Goal: Check status: Check status

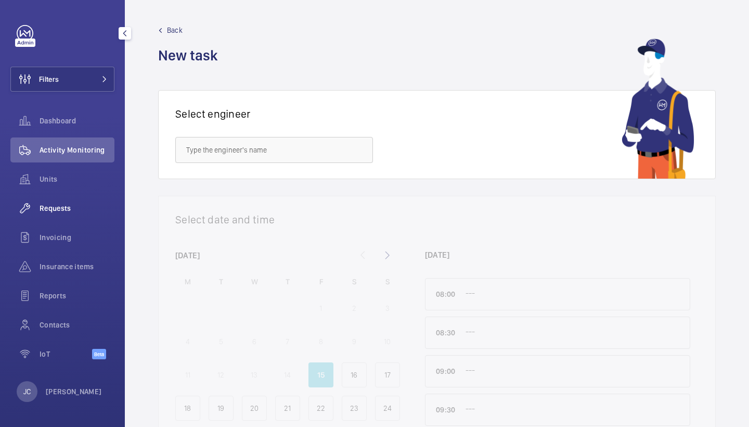
click at [72, 200] on div "Requests" at bounding box center [62, 208] width 104 height 25
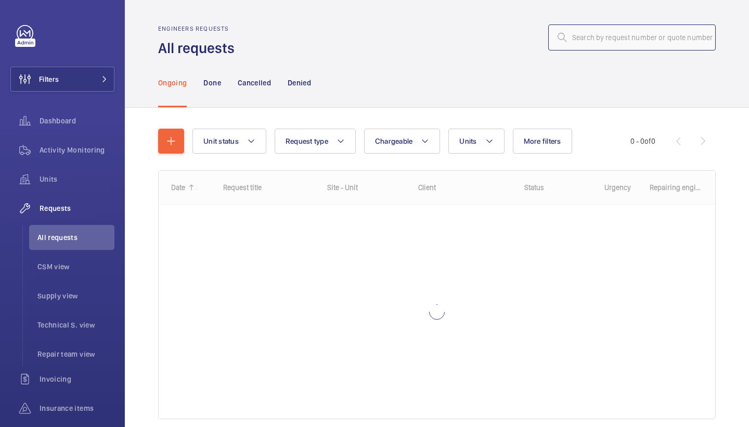
click at [592, 32] on input "text" at bounding box center [632, 37] width 168 height 26
paste input "R25-10773."
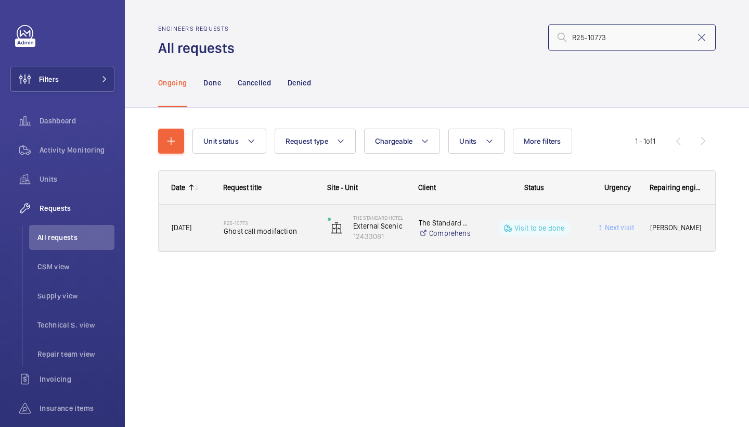
type input "R25-10773"
click at [265, 227] on span "Ghost call modifaction" at bounding box center [269, 231] width 91 height 10
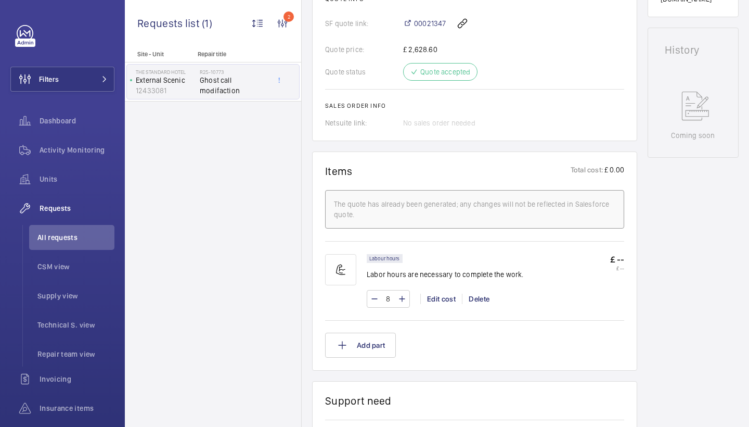
scroll to position [250, 0]
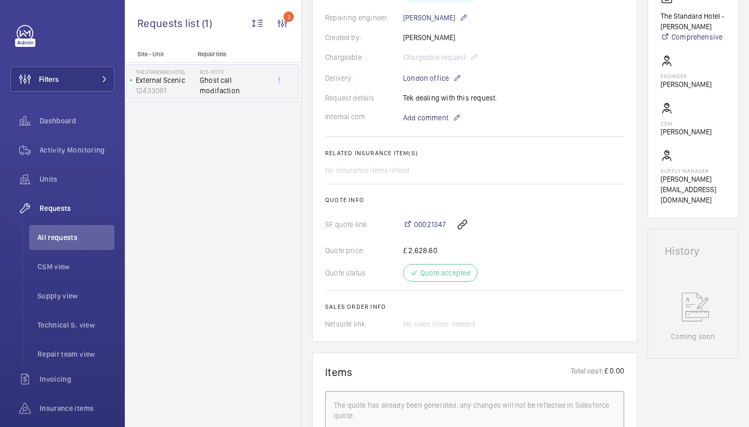
click at [435, 219] on div "00021347" at bounding box center [513, 224] width 221 height 25
click at [433, 227] on span "00021347" at bounding box center [430, 224] width 32 height 10
